Goal: Task Accomplishment & Management: Manage account settings

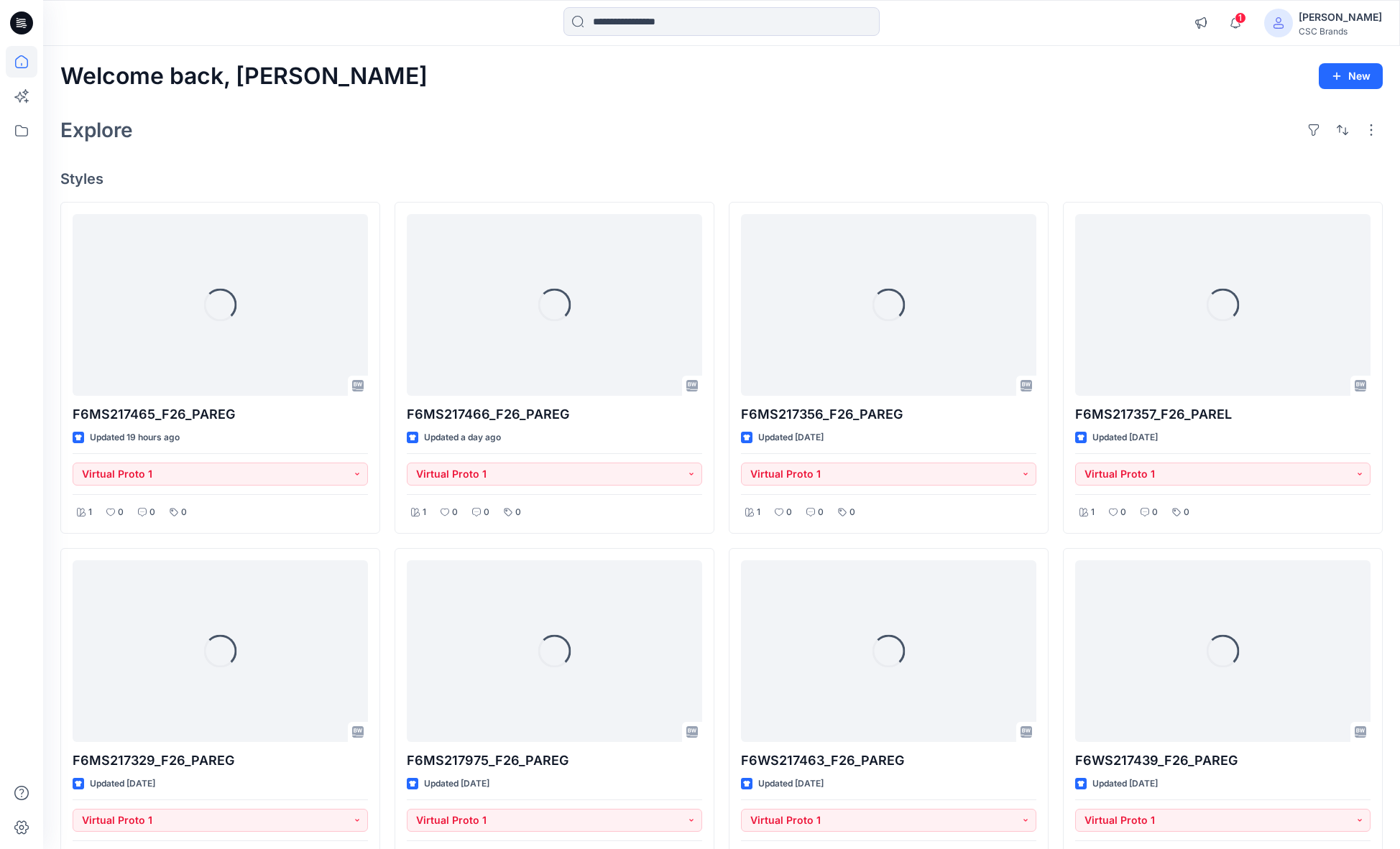
click at [372, 92] on div "Welcome back, Mijan New Explore Styles Loading... F6MS217465_F26_PAREG Updated …" at bounding box center [722, 670] width 1357 height 1250
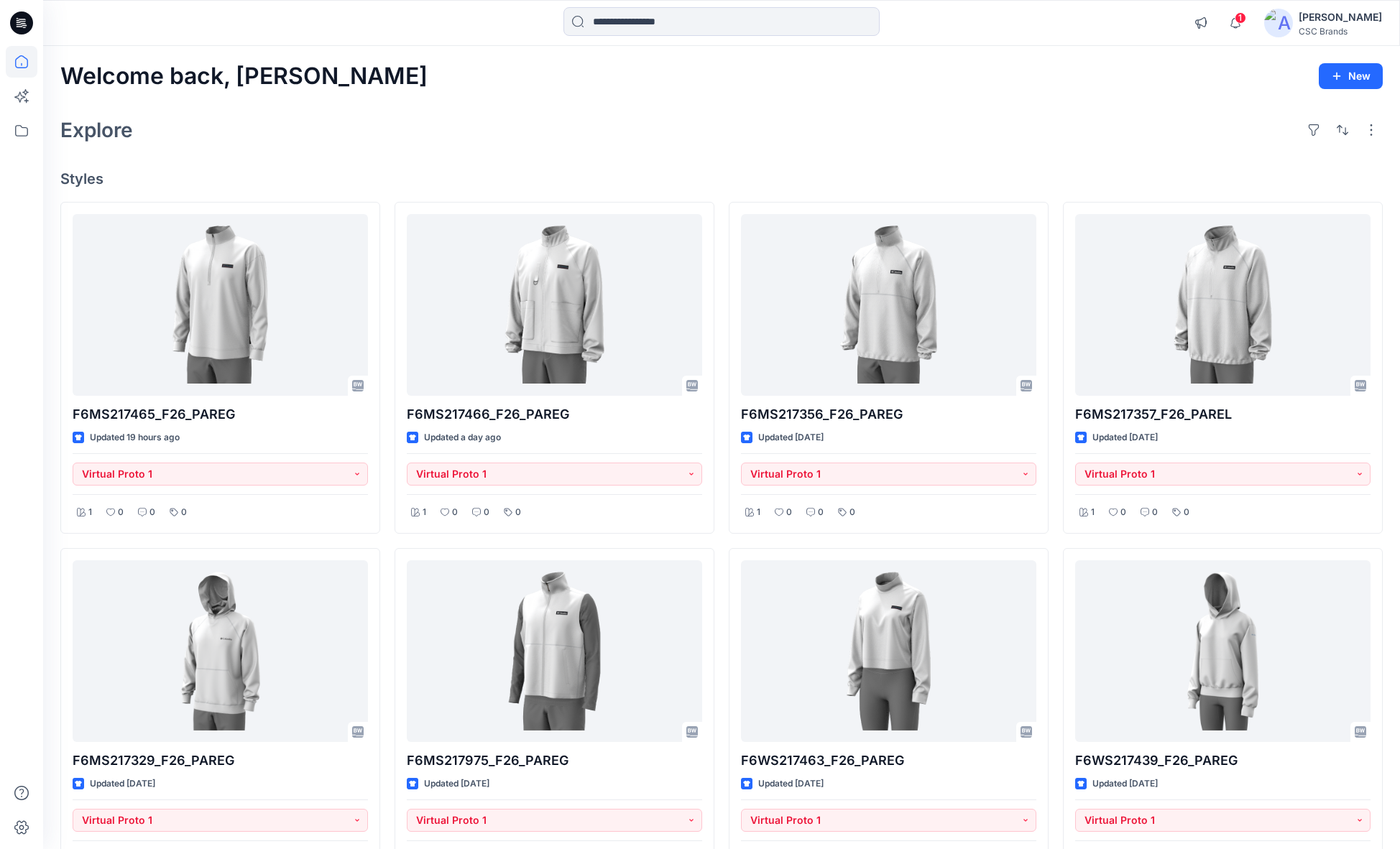
click at [334, 176] on h4 "Styles" at bounding box center [722, 179] width 1323 height 17
click at [749, 146] on div "Explore" at bounding box center [722, 130] width 1323 height 35
click at [1250, 23] on icon "button" at bounding box center [1235, 23] width 28 height 28
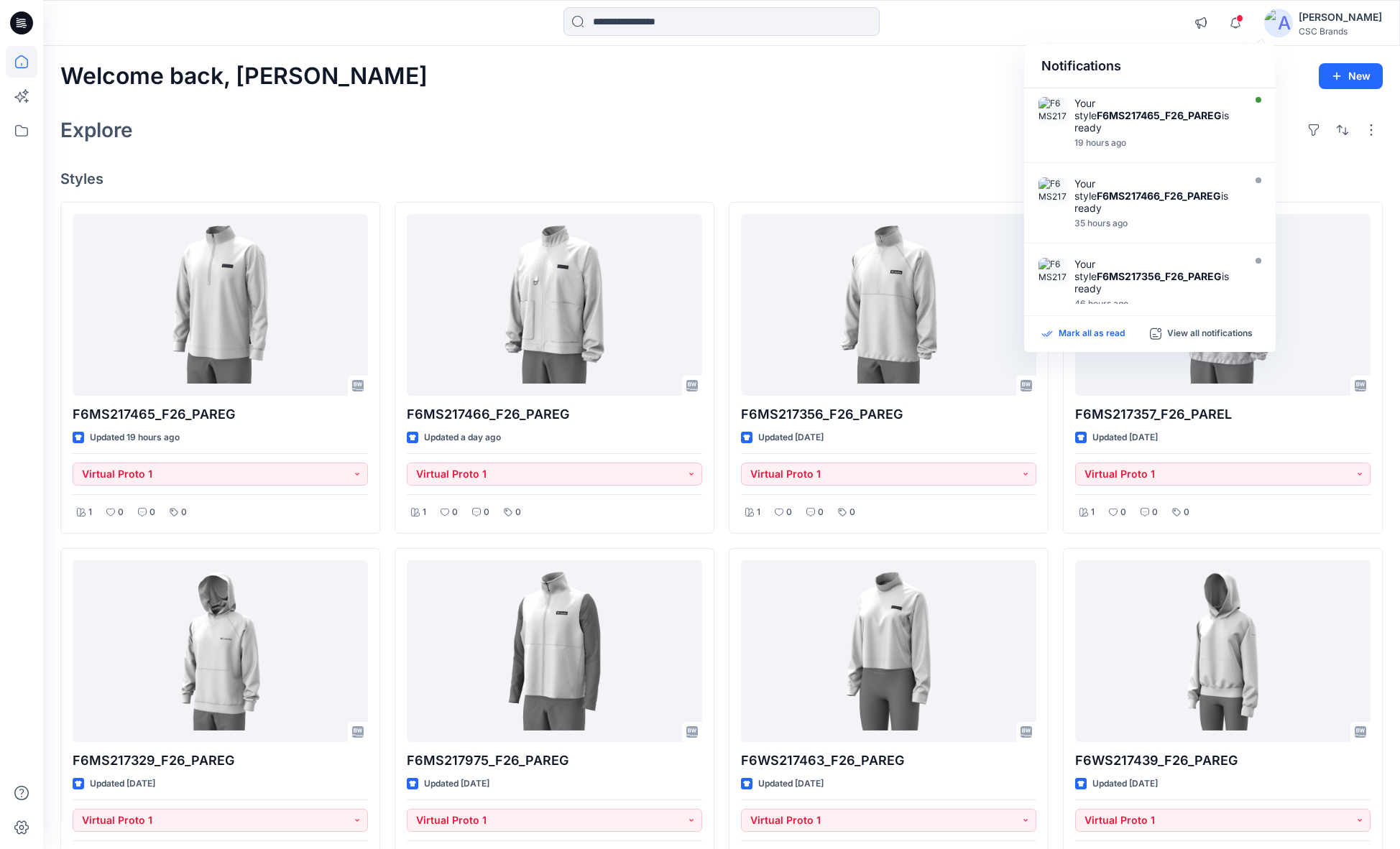
click at [1108, 329] on p "Mark all as read" at bounding box center [1092, 334] width 66 height 13
click at [801, 138] on div "Explore" at bounding box center [722, 130] width 1323 height 35
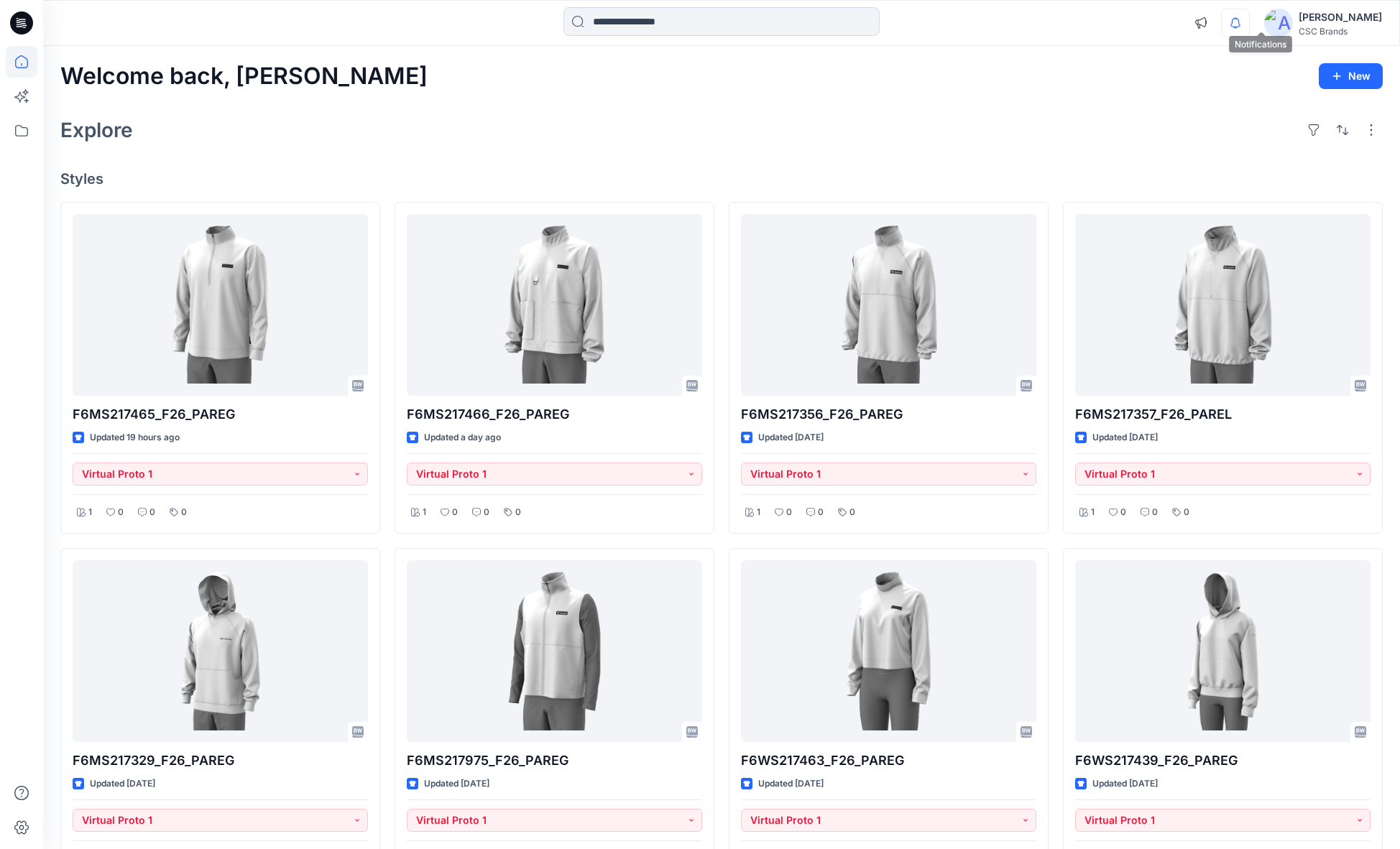
click at [1250, 24] on icon "button" at bounding box center [1235, 23] width 28 height 28
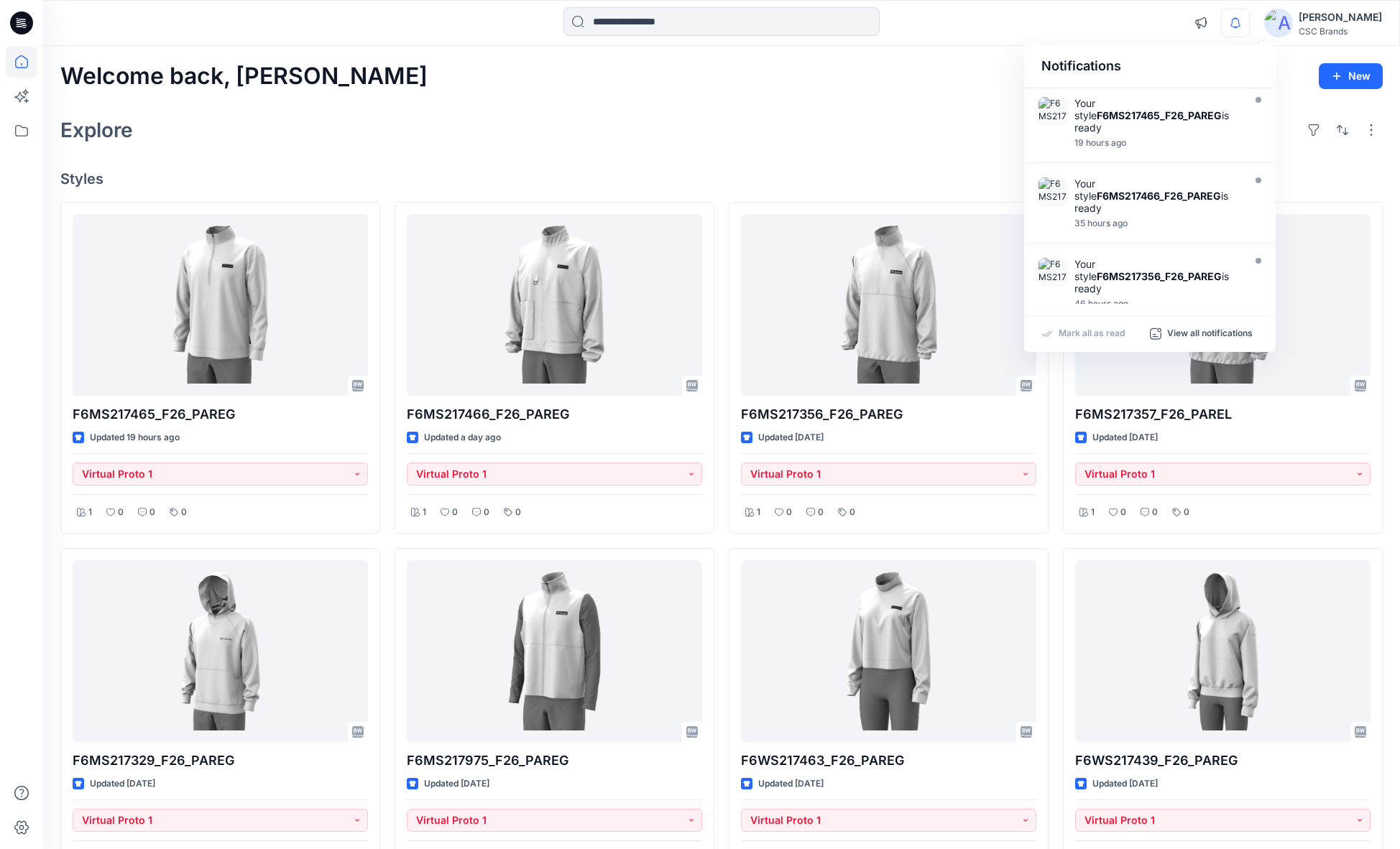
click at [1241, 26] on icon "button" at bounding box center [1235, 23] width 10 height 9
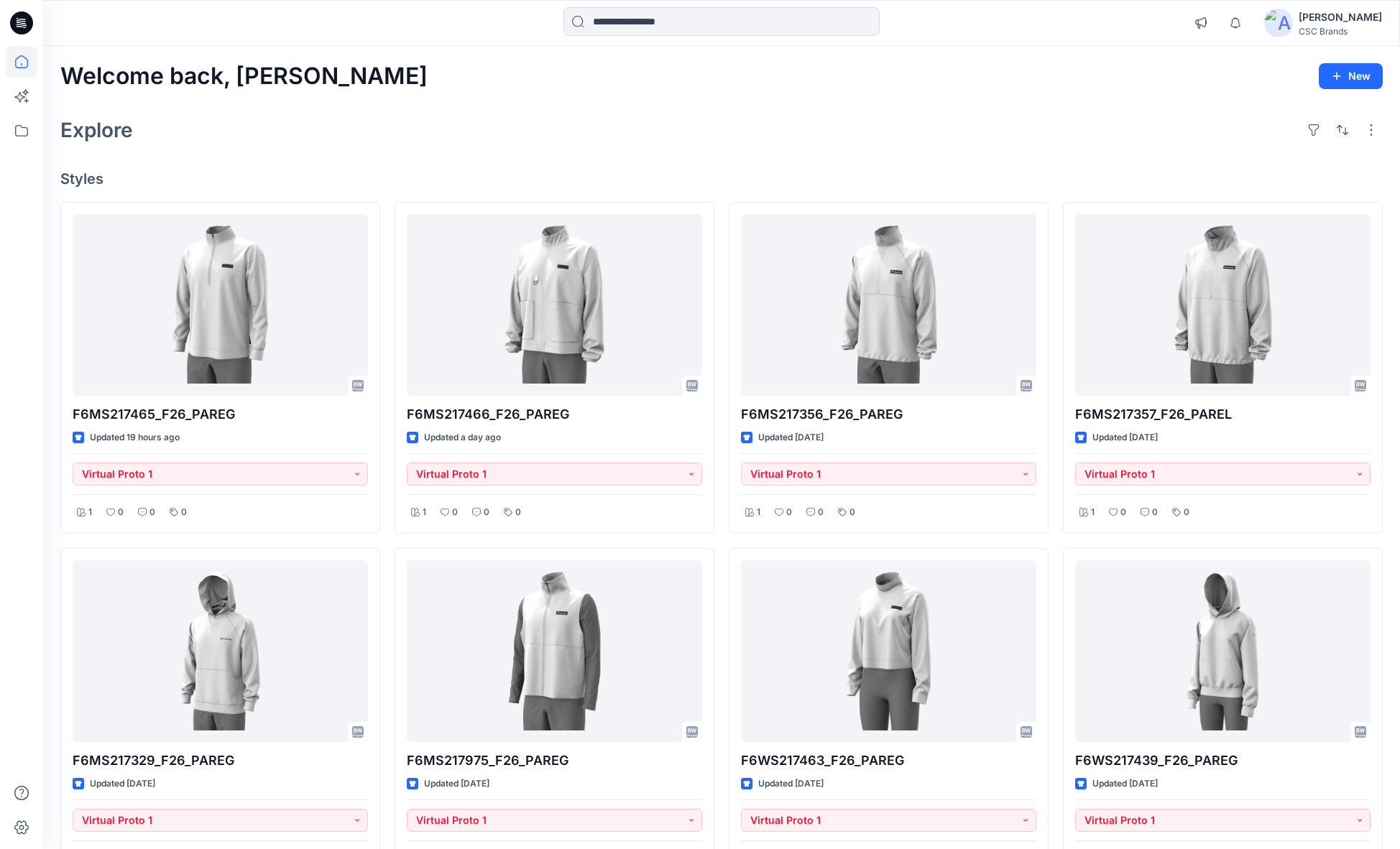
click at [693, 83] on div "Welcome back, Mijan New" at bounding box center [722, 76] width 1323 height 27
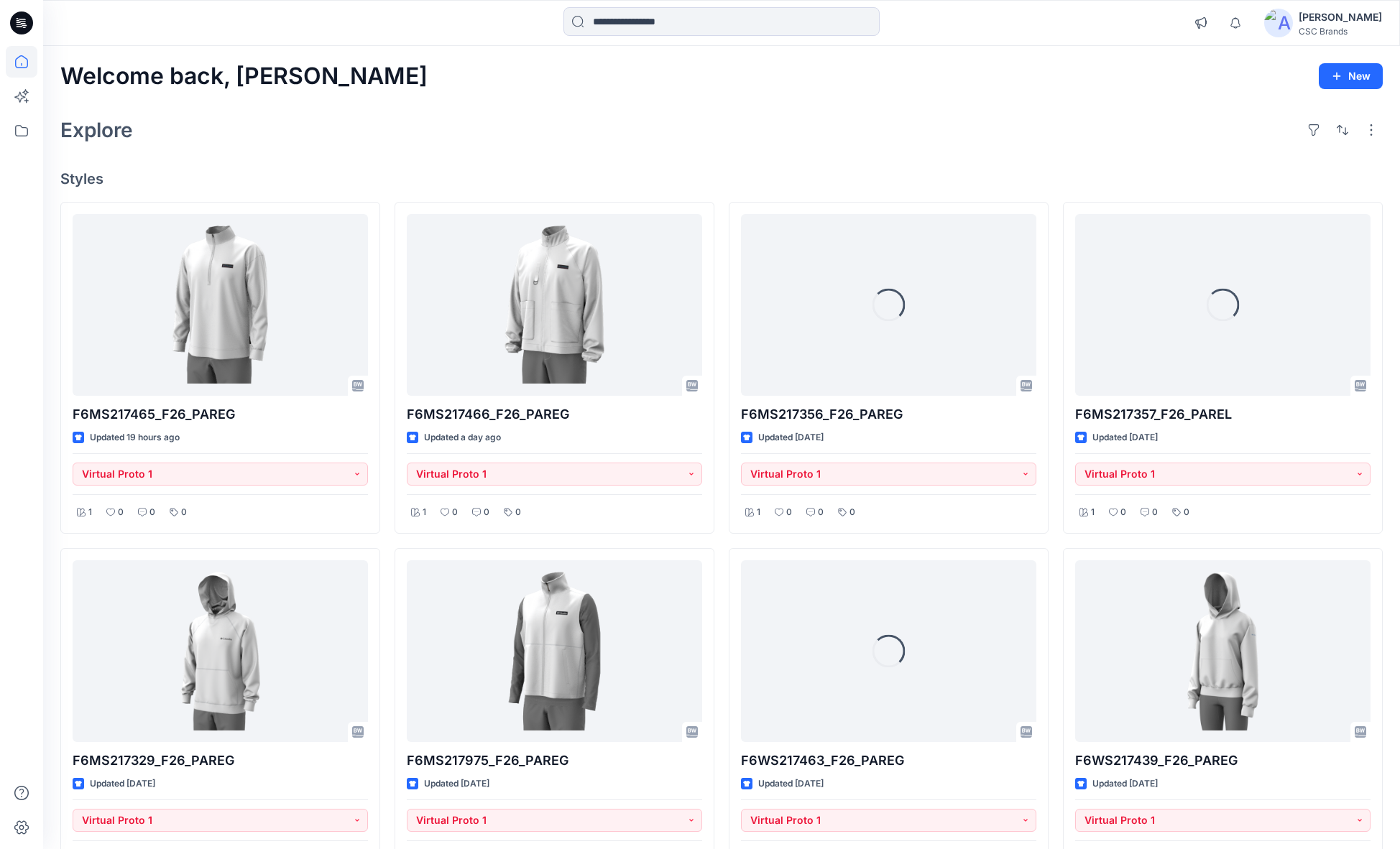
click at [385, 347] on div "F6MS217465_F26_PAREG Updated 19 hours ago Virtual Proto 1 1 0 0 0 F6MS217329_F2…" at bounding box center [722, 714] width 1323 height 1025
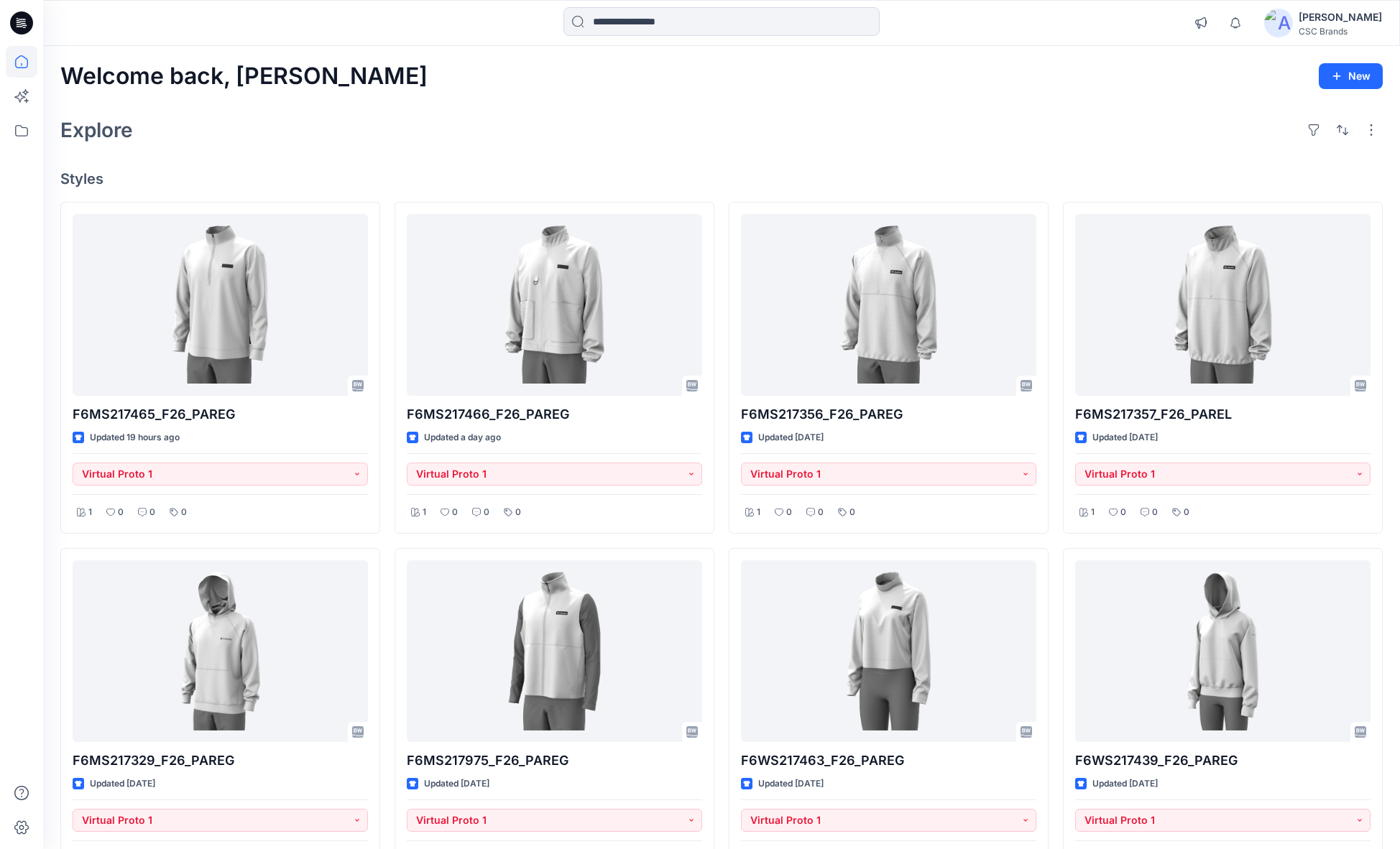
click at [439, 127] on div "Explore" at bounding box center [722, 130] width 1323 height 35
click at [350, 127] on div "Explore" at bounding box center [722, 130] width 1323 height 35
click at [303, 78] on div "Welcome back, Mijan New" at bounding box center [722, 76] width 1323 height 27
drag, startPoint x: 303, startPoint y: 79, endPoint x: 55, endPoint y: 73, distance: 248.1
click at [55, 73] on div "Welcome back, [PERSON_NAME] New Explore Styles F6MS217465_F26_PAREG Updated 19 …" at bounding box center [722, 670] width 1357 height 1250
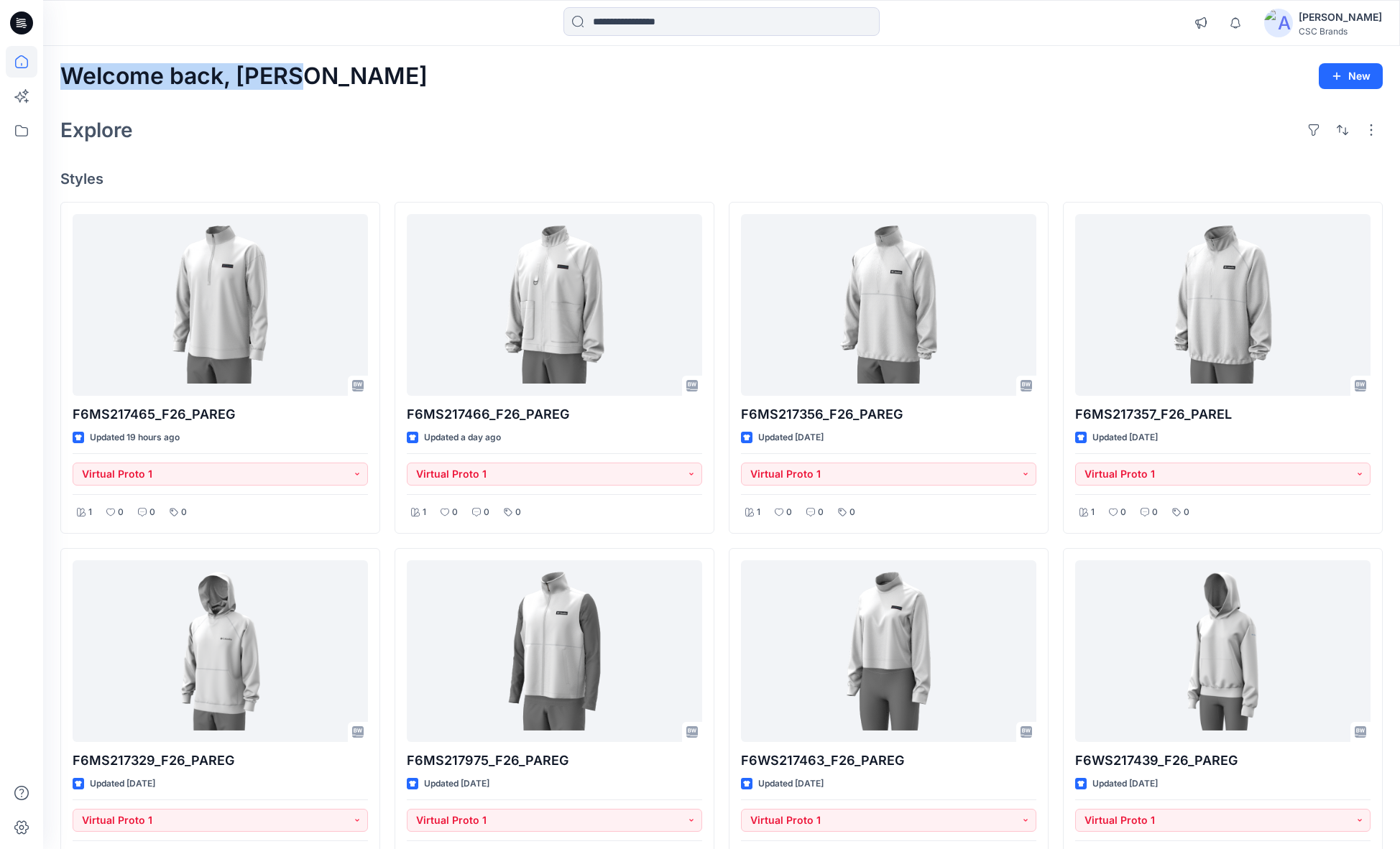
click at [55, 71] on div "Welcome back, [PERSON_NAME] New Explore Styles F6MS217465_F26_PAREG Updated 19 …" at bounding box center [722, 670] width 1357 height 1250
drag, startPoint x: 61, startPoint y: 69, endPoint x: 112, endPoint y: 181, distance: 123.1
click at [112, 181] on div "Welcome back, [PERSON_NAME] New Explore Styles F6MS217465_F26_PAREG Updated 19 …" at bounding box center [722, 670] width 1357 height 1250
click at [404, 162] on div "Welcome back, [PERSON_NAME] New Explore Styles F6MS217465_F26_PAREG Updated 19 …" at bounding box center [722, 670] width 1357 height 1250
drag, startPoint x: 61, startPoint y: 69, endPoint x: 360, endPoint y: 69, distance: 299.0
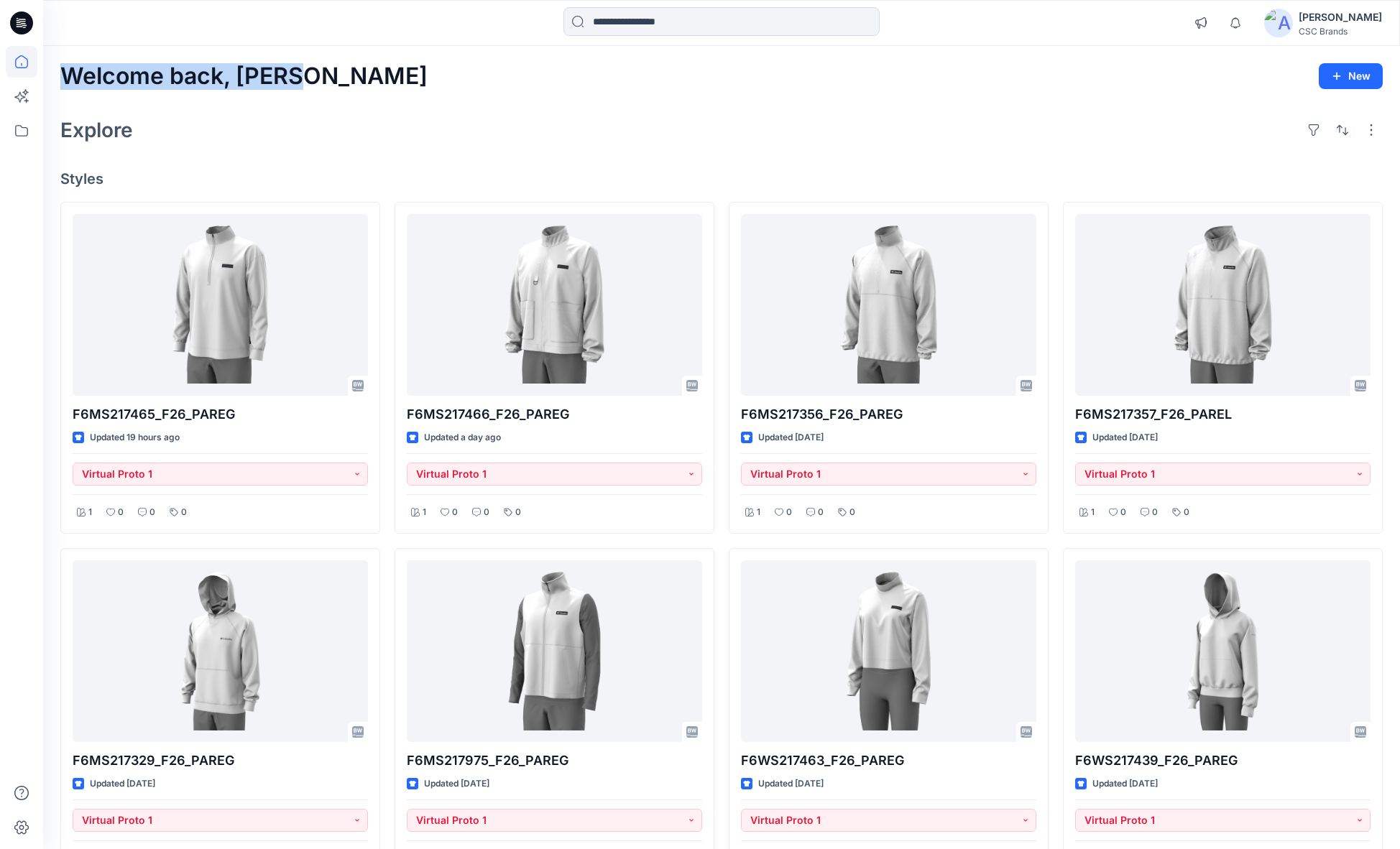
click at [360, 69] on div "Welcome back, Mijan New" at bounding box center [722, 76] width 1323 height 27
drag, startPoint x: 60, startPoint y: 128, endPoint x: 195, endPoint y: 129, distance: 135.0
click at [195, 129] on div "Welcome back, [PERSON_NAME] New Explore Styles F6MS217465_F26_PAREG Updated 19 …" at bounding box center [722, 670] width 1357 height 1250
drag, startPoint x: 105, startPoint y: 179, endPoint x: 151, endPoint y: 179, distance: 46.0
click at [151, 179] on div "Welcome back, [PERSON_NAME] New Explore Styles F6MS217465_F26_PAREG Updated 19 …" at bounding box center [722, 670] width 1357 height 1250
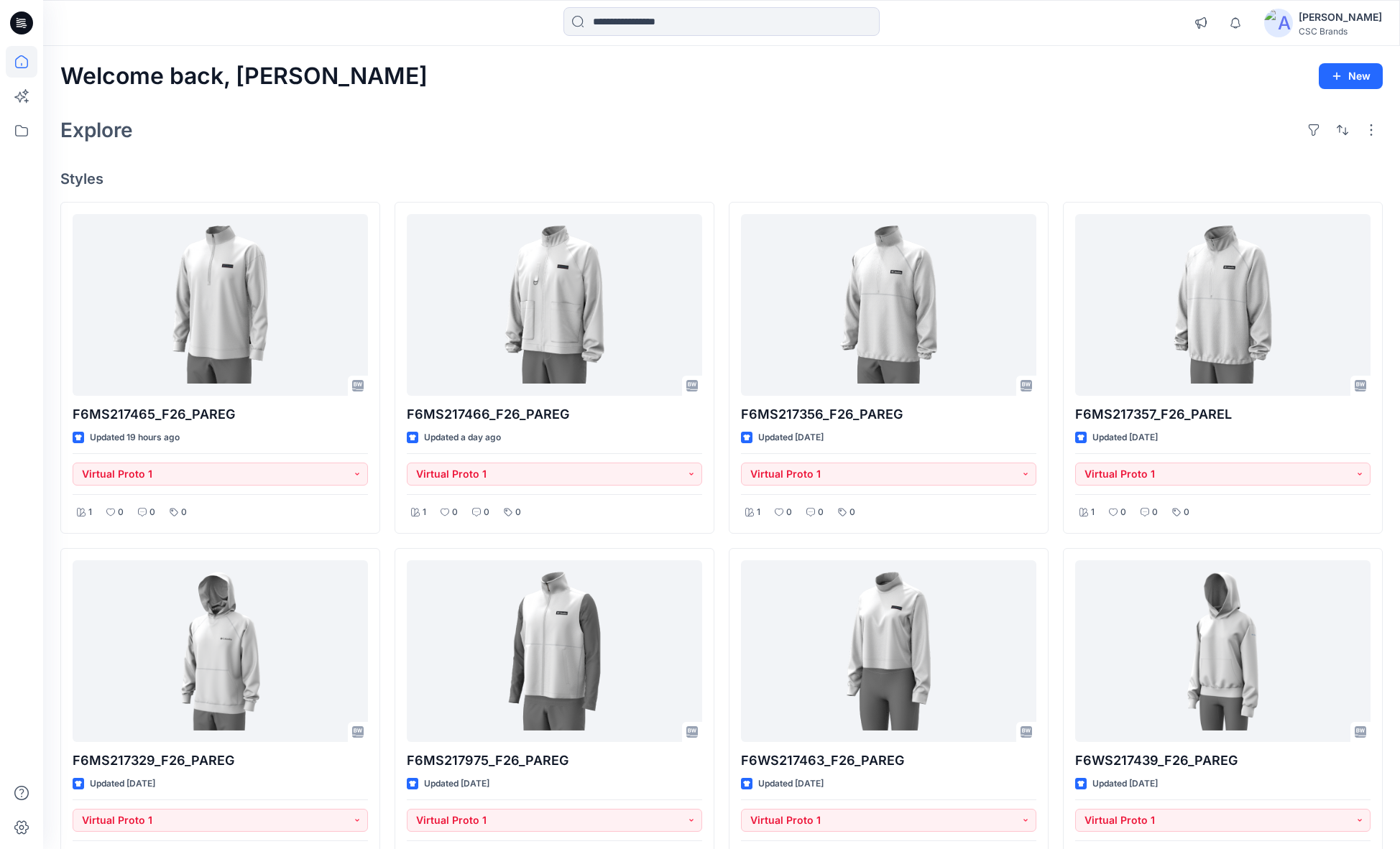
drag, startPoint x: 151, startPoint y: 179, endPoint x: 431, endPoint y: 151, distance: 281.4
click at [425, 151] on div "Welcome back, [PERSON_NAME] New Explore Styles F6MS217465_F26_PAREG Updated 19 …" at bounding box center [722, 670] width 1357 height 1250
click at [1371, 132] on button "button" at bounding box center [1371, 130] width 23 height 23
click at [1127, 136] on div "Explore Layout Grid Large Grid Folder View Compact Card Card View Card Info" at bounding box center [722, 130] width 1323 height 35
click at [1334, 22] on div "[PERSON_NAME]" at bounding box center [1341, 17] width 84 height 17
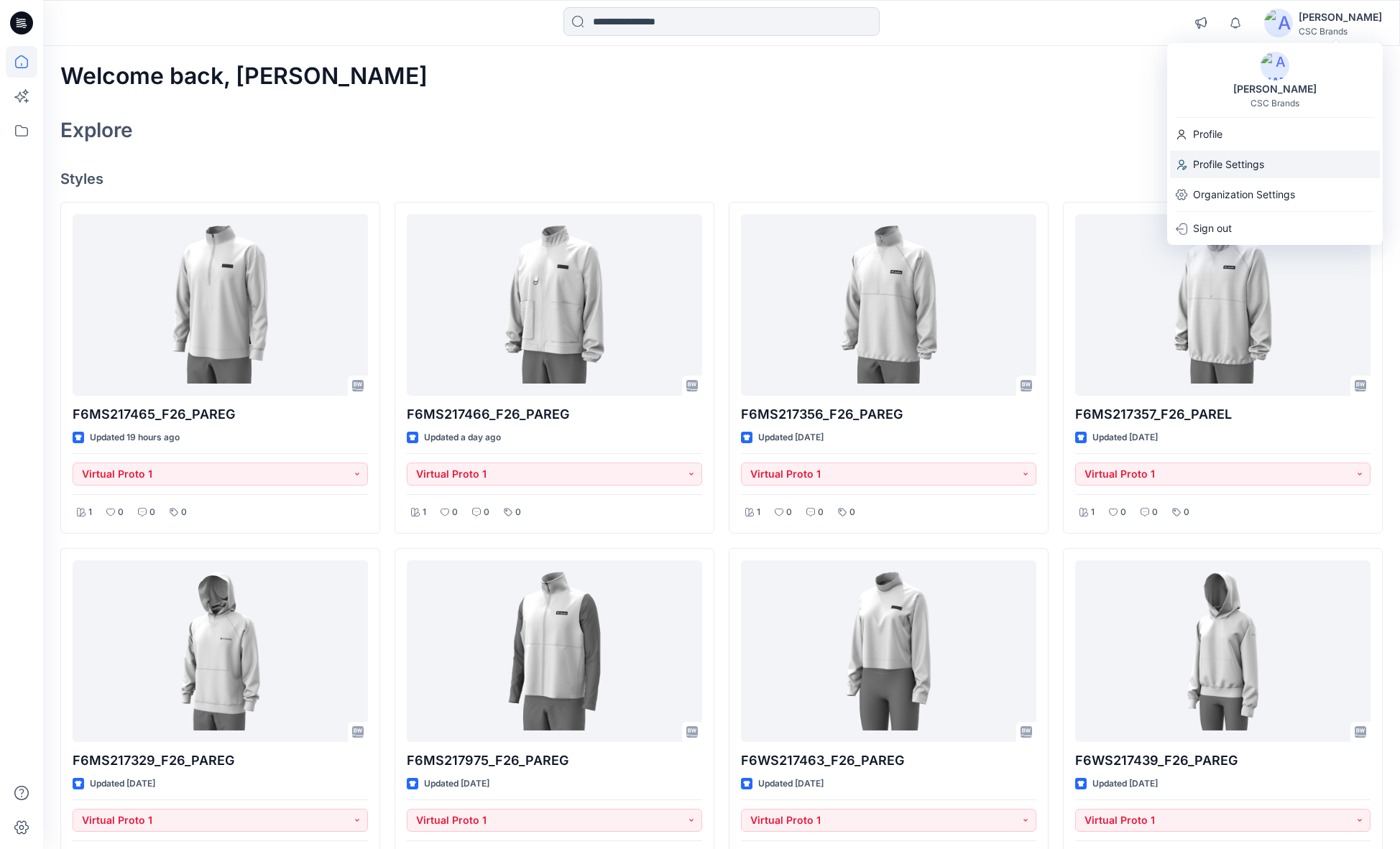
click at [1237, 161] on p "Profile Settings" at bounding box center [1228, 165] width 71 height 28
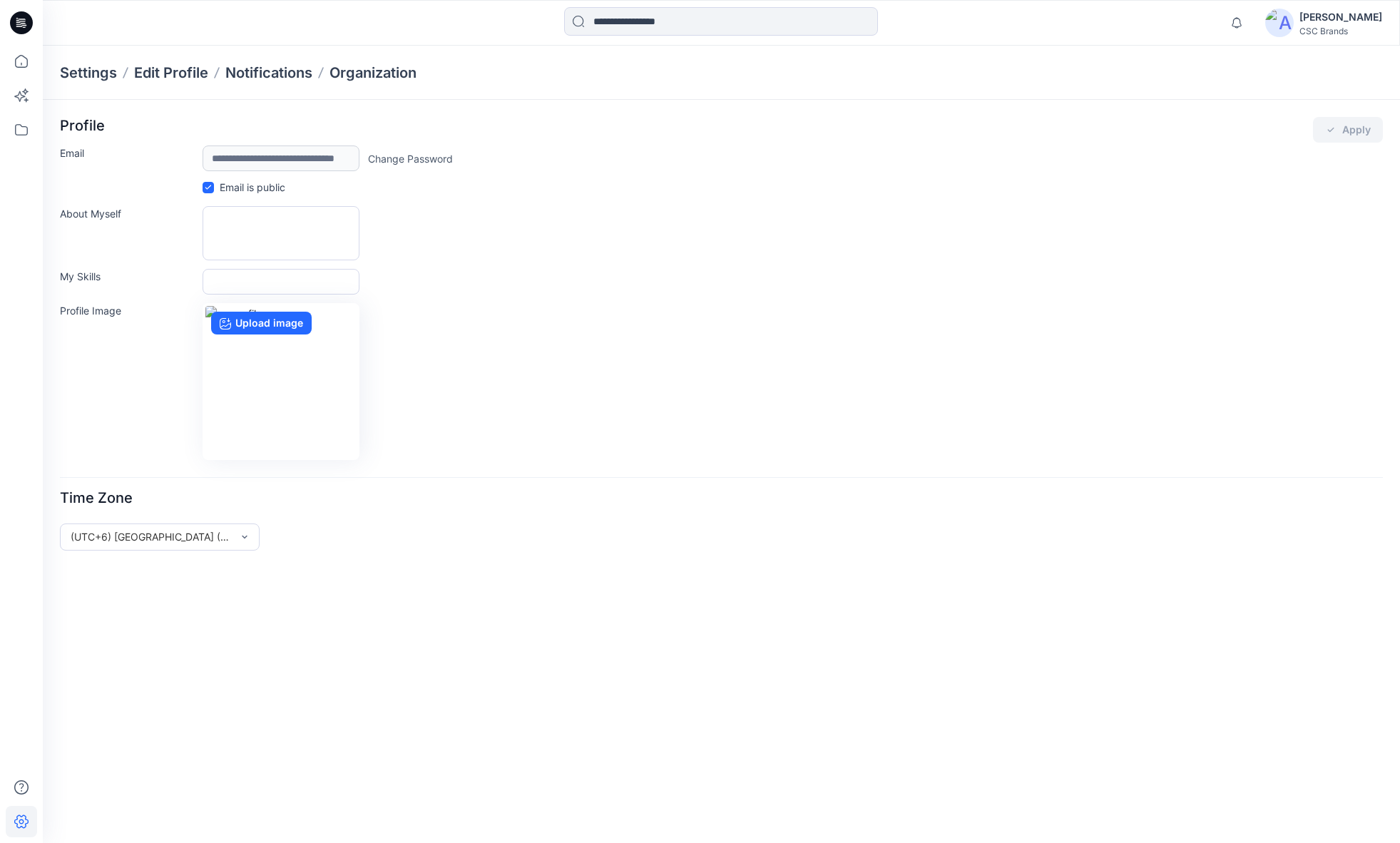
click at [1348, 11] on div "[PERSON_NAME]" at bounding box center [1341, 17] width 83 height 17
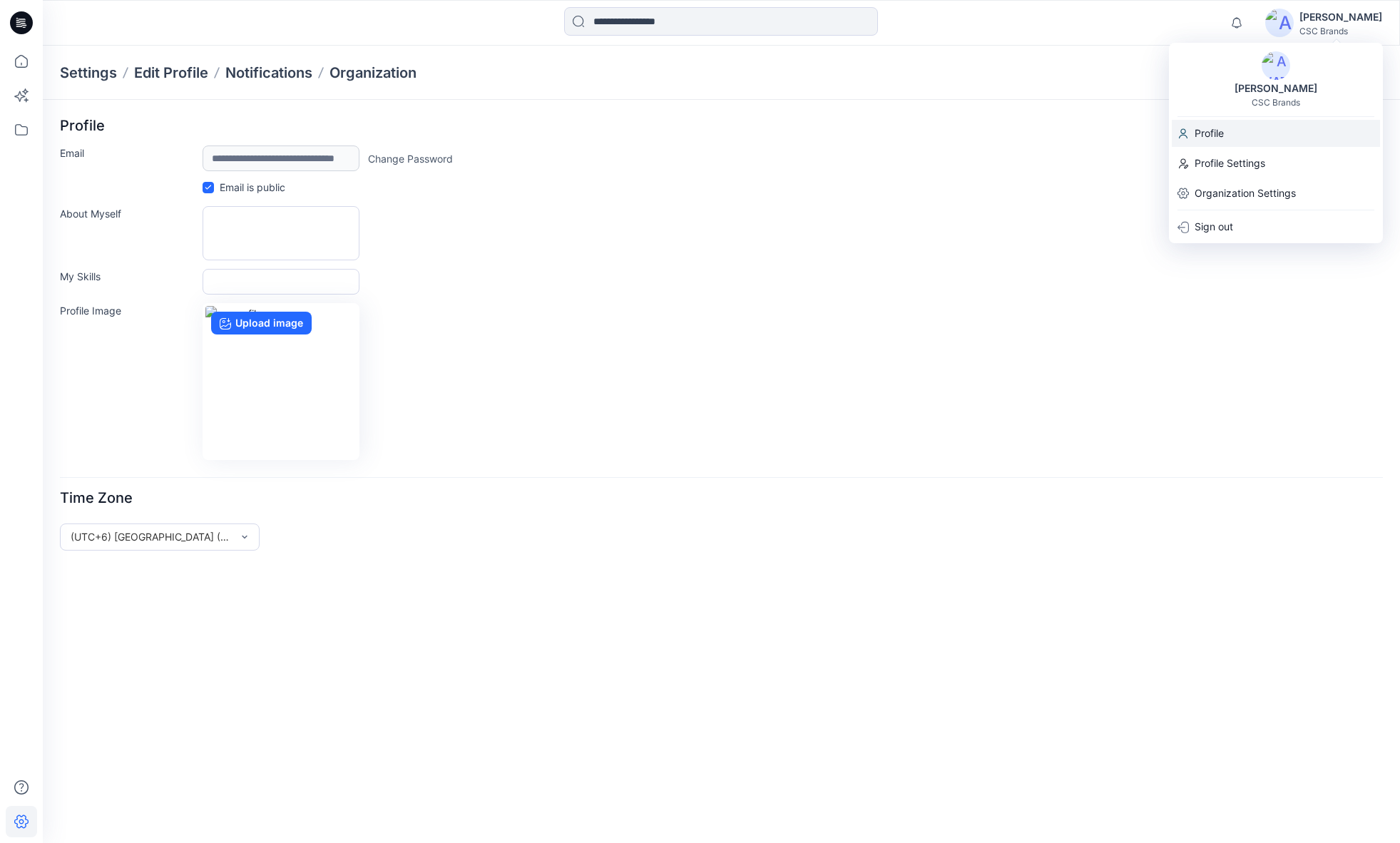
click at [1257, 135] on div "Profile" at bounding box center [1276, 133] width 208 height 27
